Goal: Find specific page/section: Find specific page/section

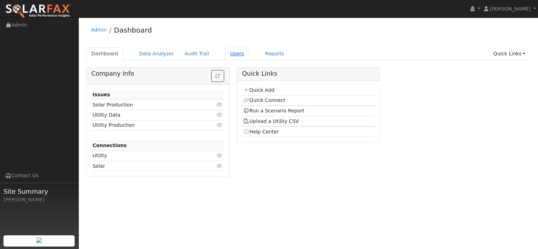
click at [250, 57] on link "Users" at bounding box center [237, 53] width 25 height 13
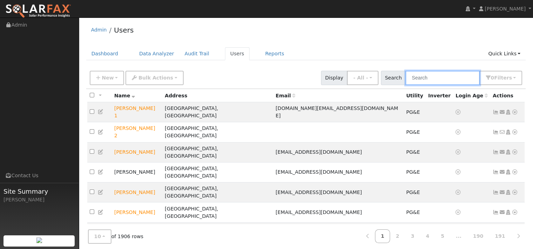
click at [416, 85] on input "text" at bounding box center [443, 78] width 74 height 14
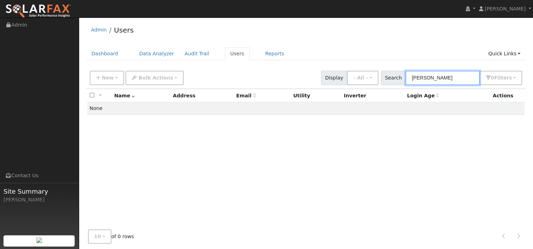
click at [406, 84] on input "retzloff" at bounding box center [443, 78] width 74 height 14
type input "lonny retzloff"
